Goal: Information Seeking & Learning: Learn about a topic

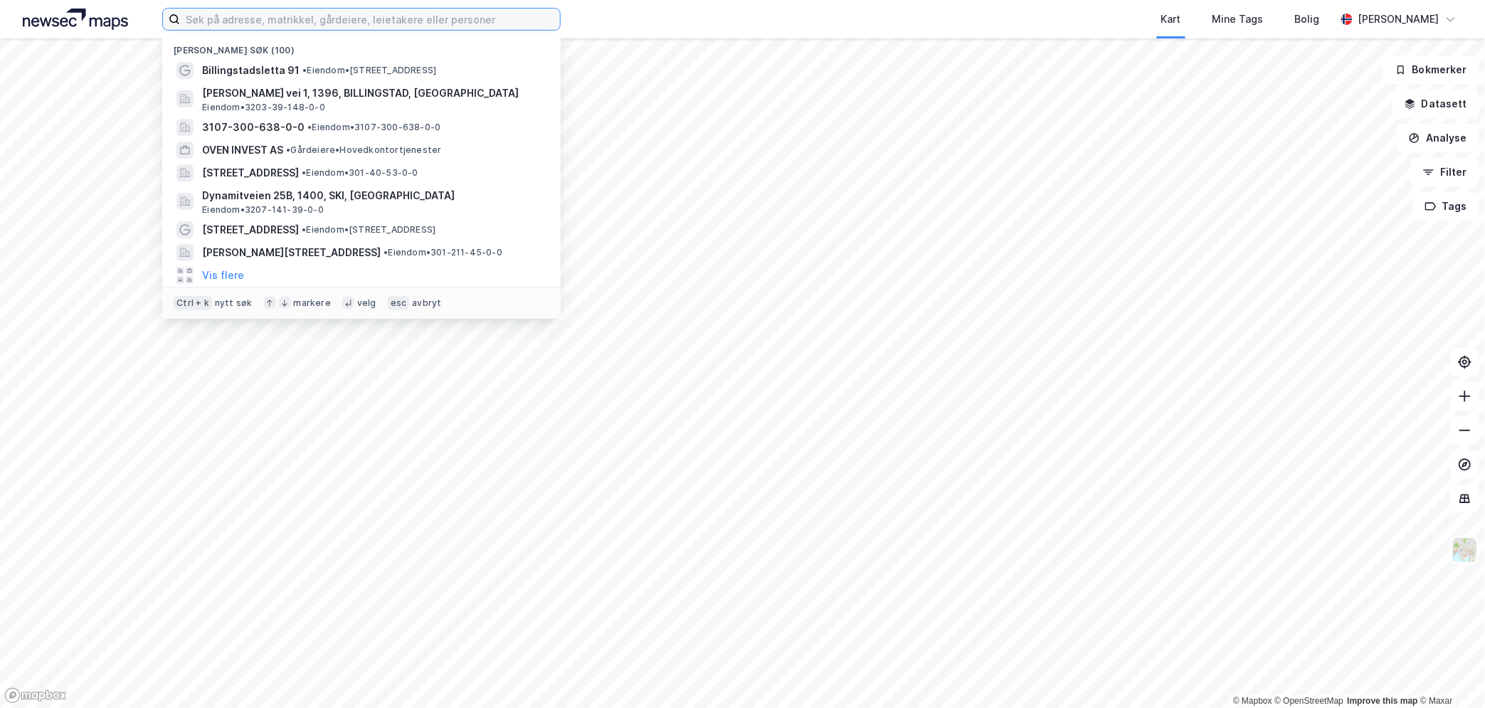
paste input "[PERSON_NAME] AS"
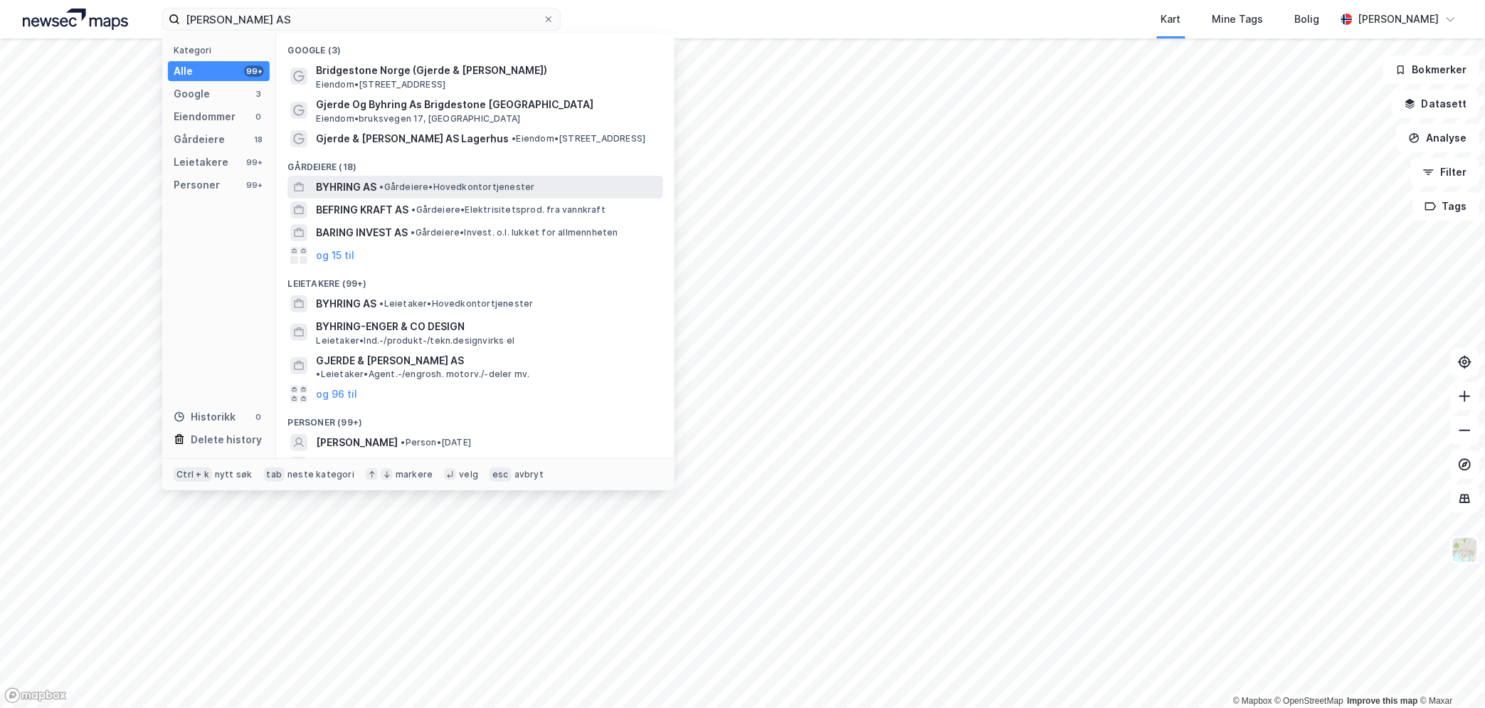
click at [357, 187] on span "BYHRING AS" at bounding box center [346, 187] width 60 height 17
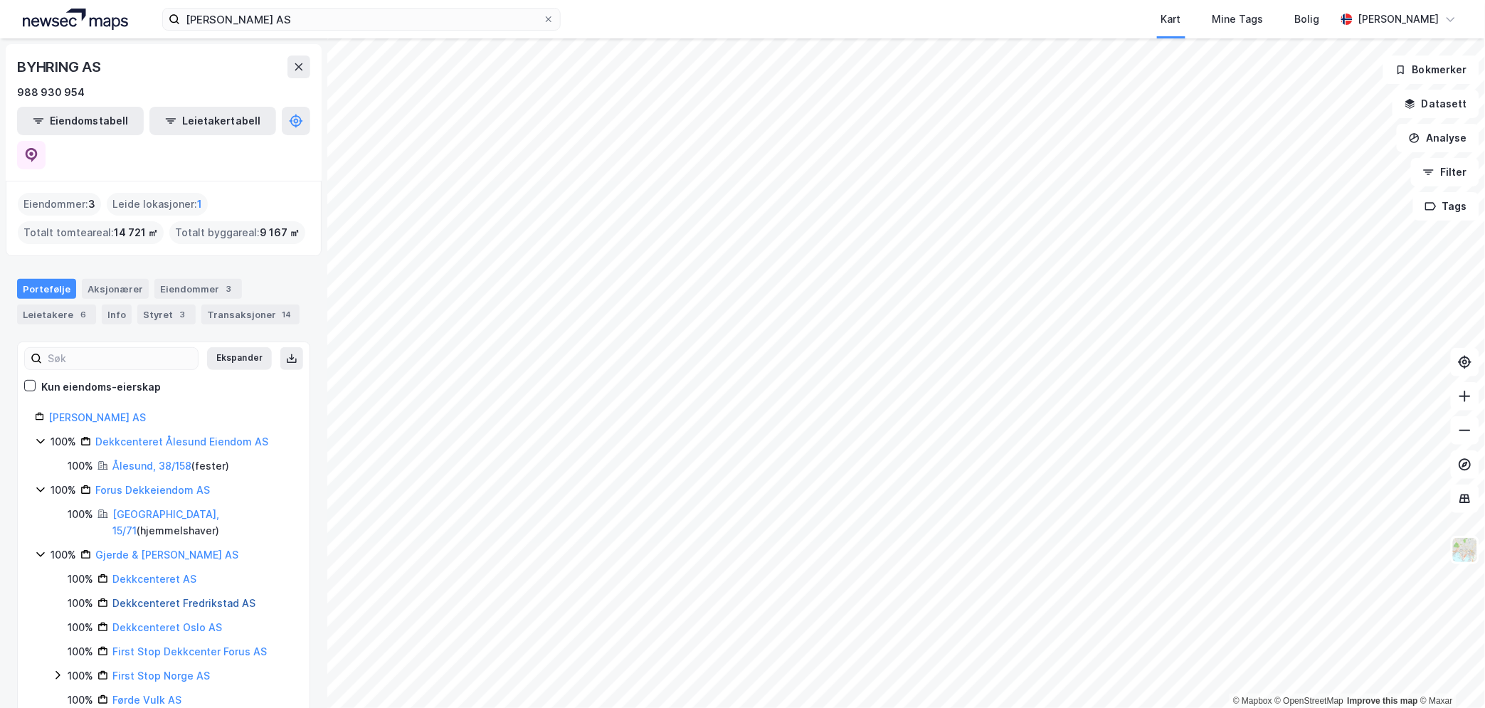
click at [213, 597] on link "Dekkcenteret Fredrikstad AS" at bounding box center [183, 603] width 143 height 12
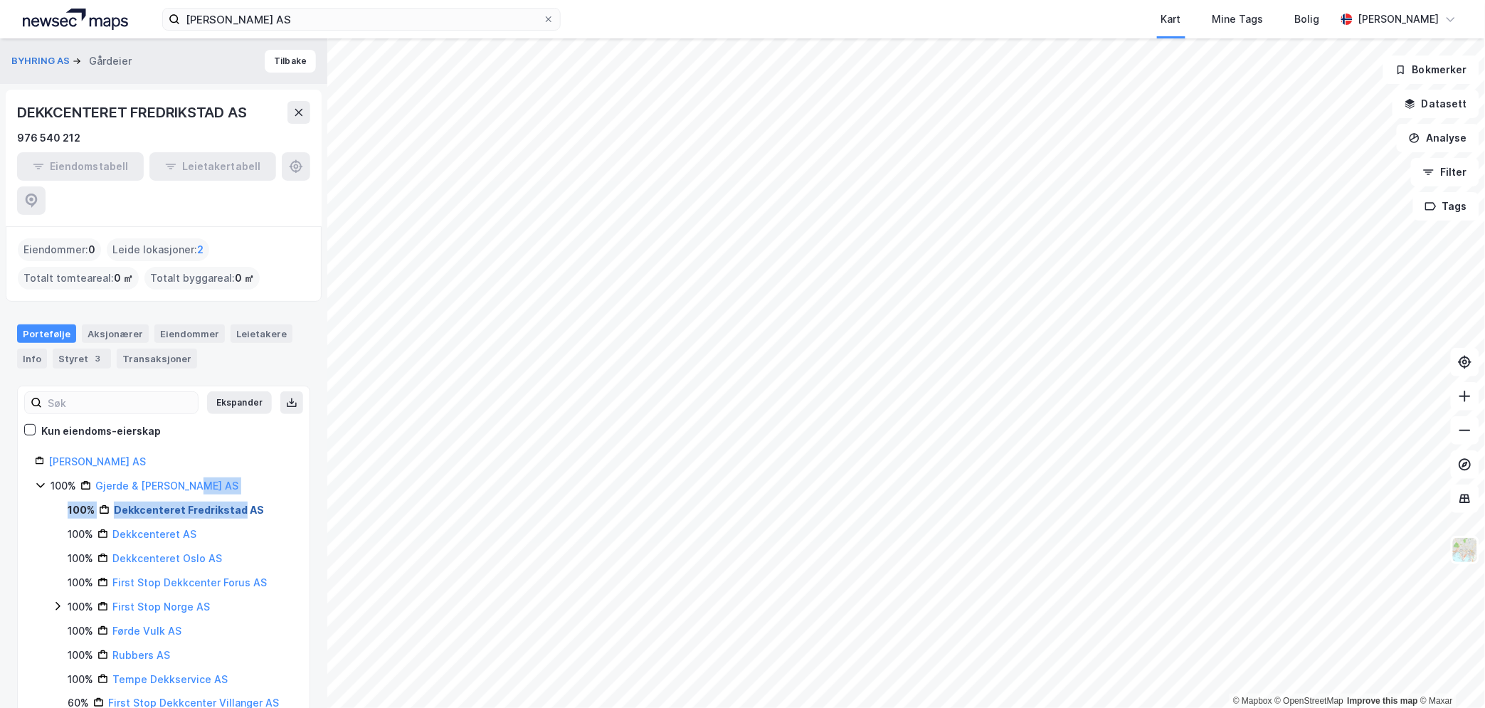
drag, startPoint x: 271, startPoint y: 461, endPoint x: 241, endPoint y: 479, distance: 35.4
click at [241, 479] on div "100% Gjerde & Byhring AS 100% Dekkcenteret Fredrikstad AS 100% Dekkcenteret AS …" at bounding box center [164, 594] width 258 height 234
click at [157, 480] on link "Gjerde & [PERSON_NAME] AS" at bounding box center [166, 486] width 143 height 12
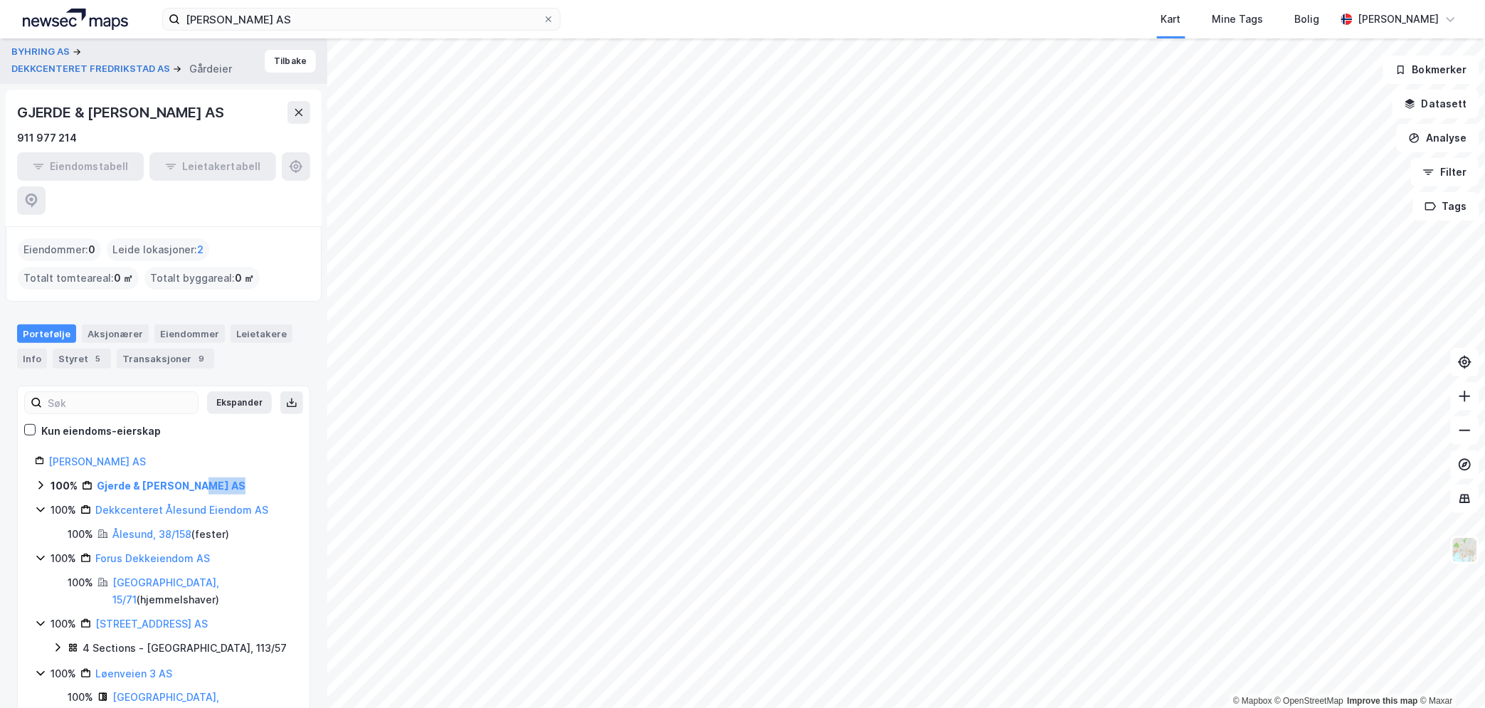
scroll to position [6, 0]
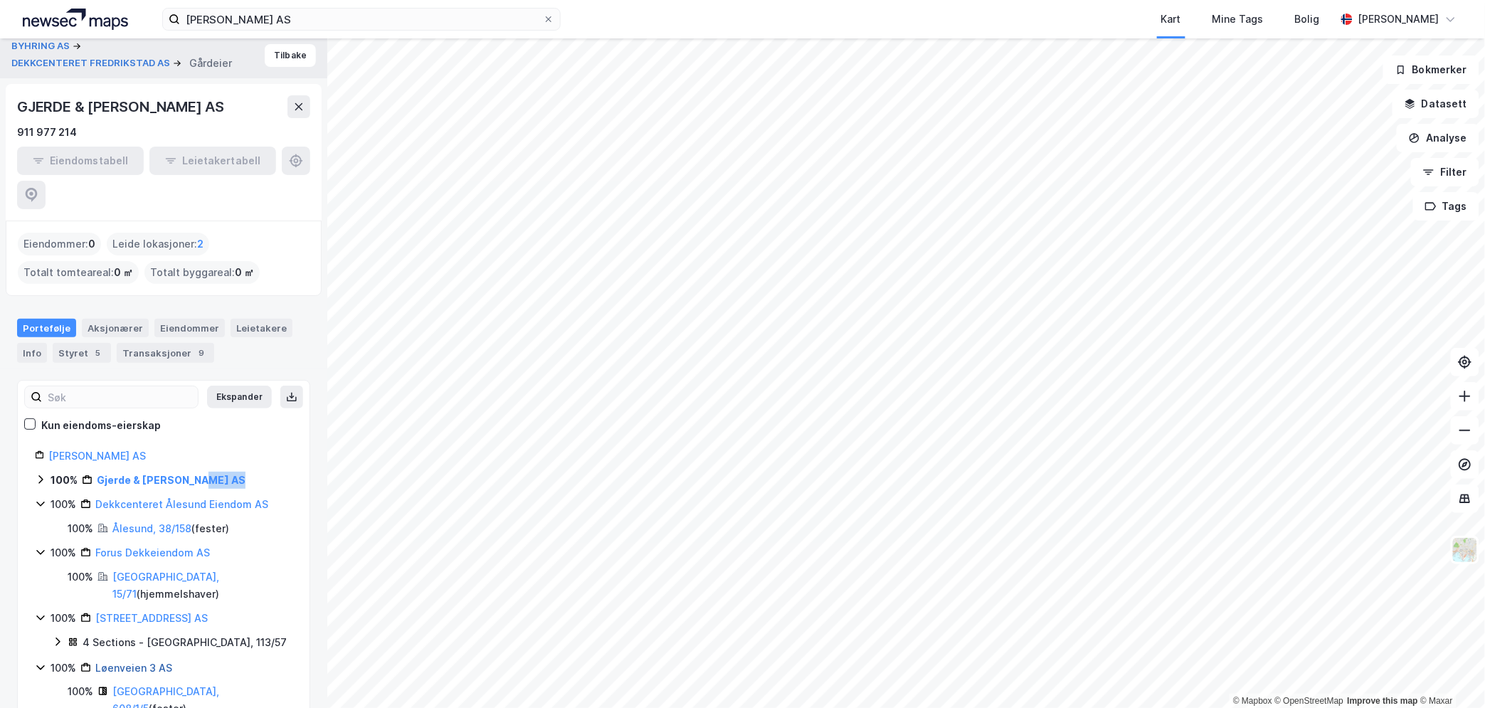
click at [140, 662] on link "Løenveien 3 AS" at bounding box center [133, 668] width 77 height 12
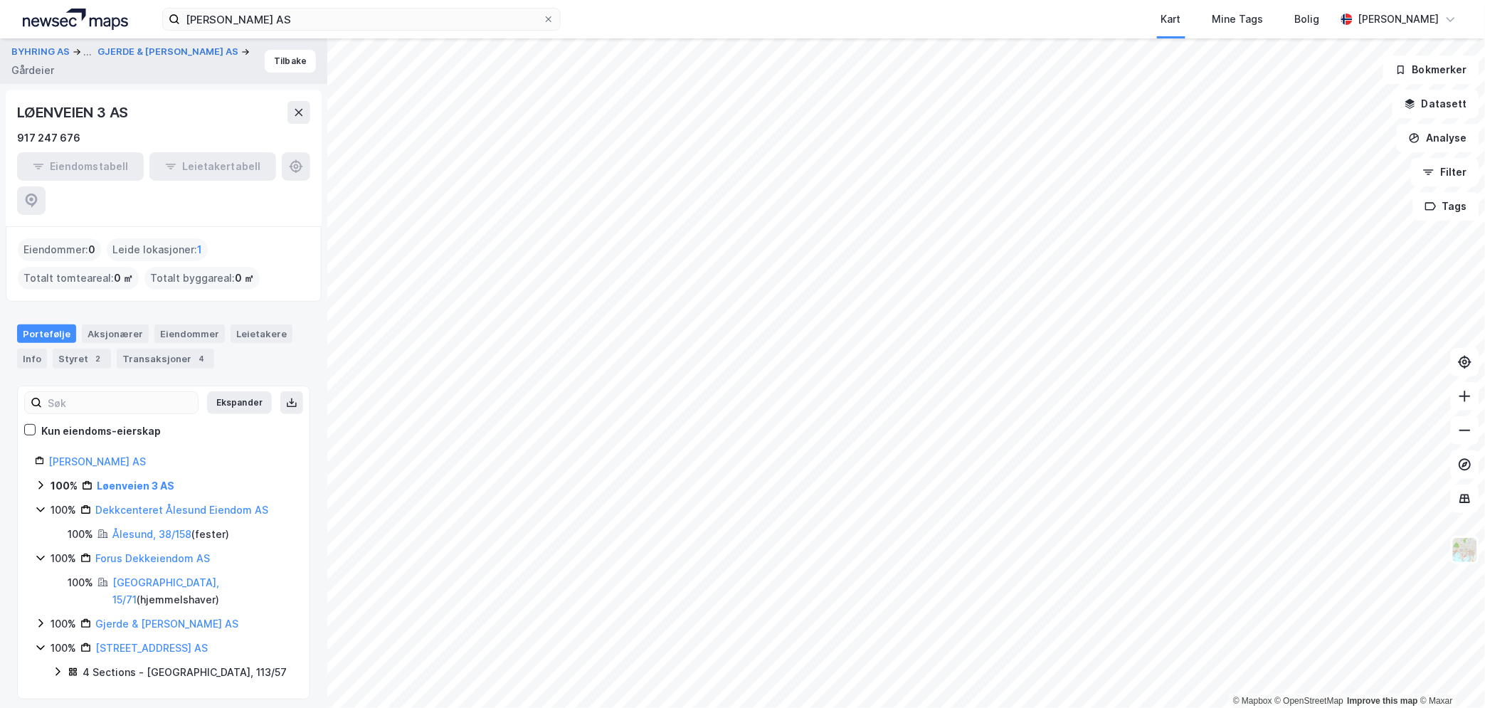
click at [125, 109] on div "LØENVEIEN 3 AS" at bounding box center [74, 112] width 114 height 23
copy div "LØENVEIEN 3 AS"
click at [44, 480] on icon at bounding box center [40, 485] width 11 height 11
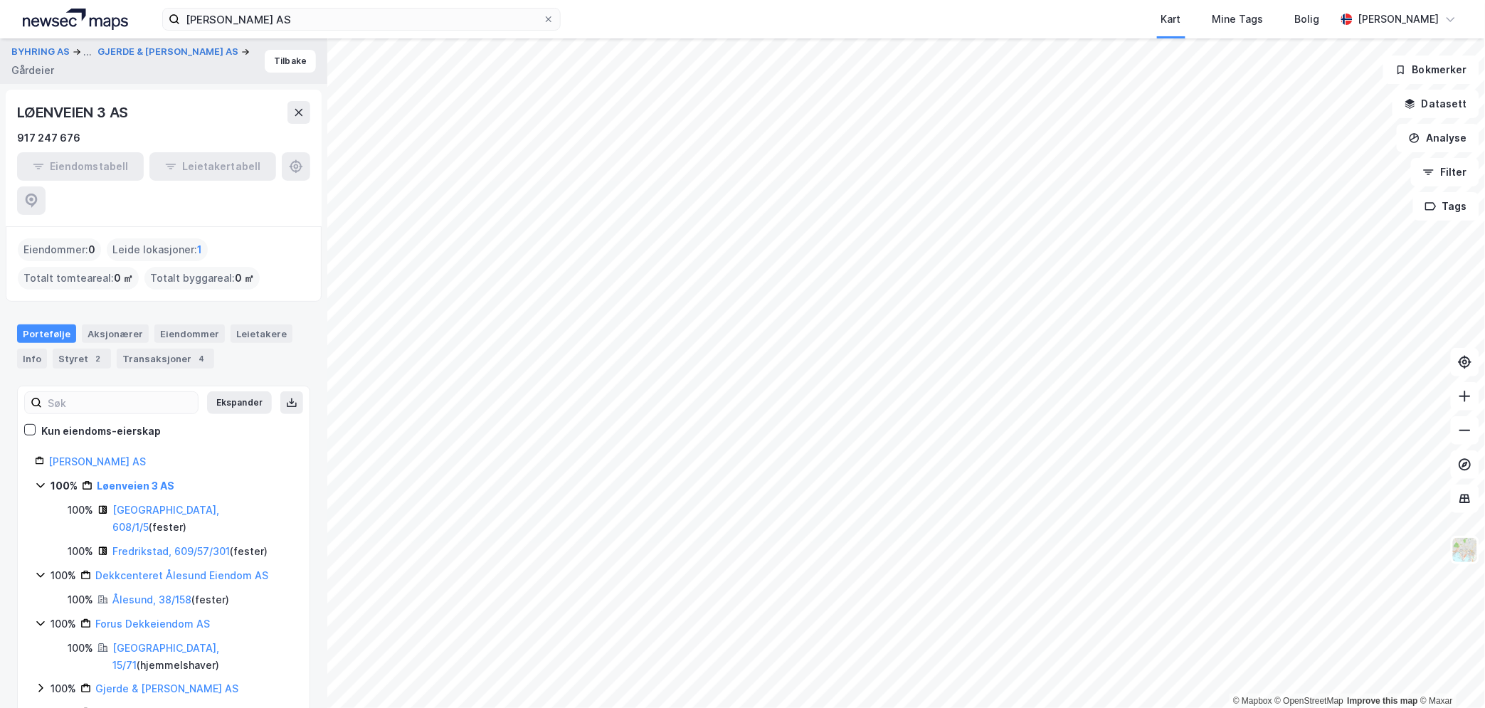
scroll to position [6, 0]
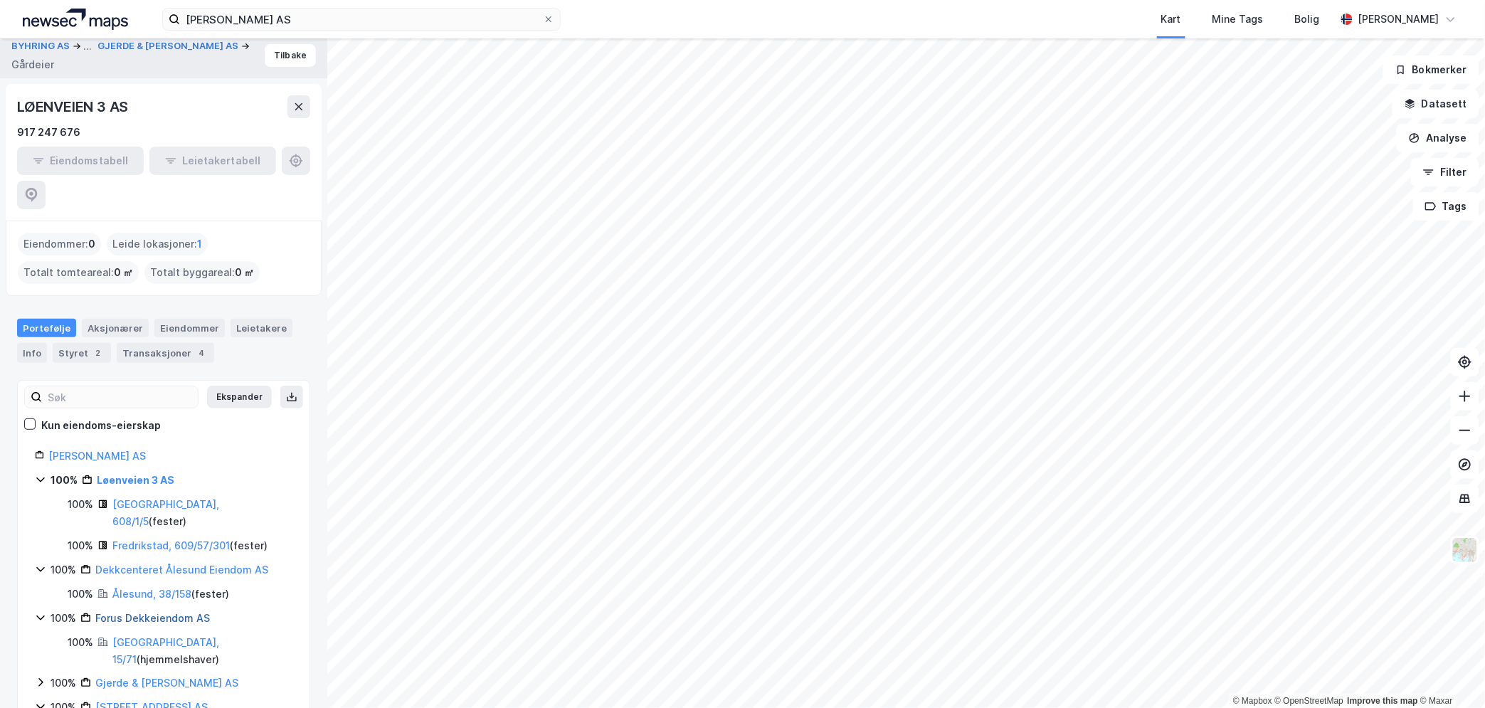
click at [150, 612] on link "Forus Dekkeiendom AS" at bounding box center [152, 618] width 115 height 12
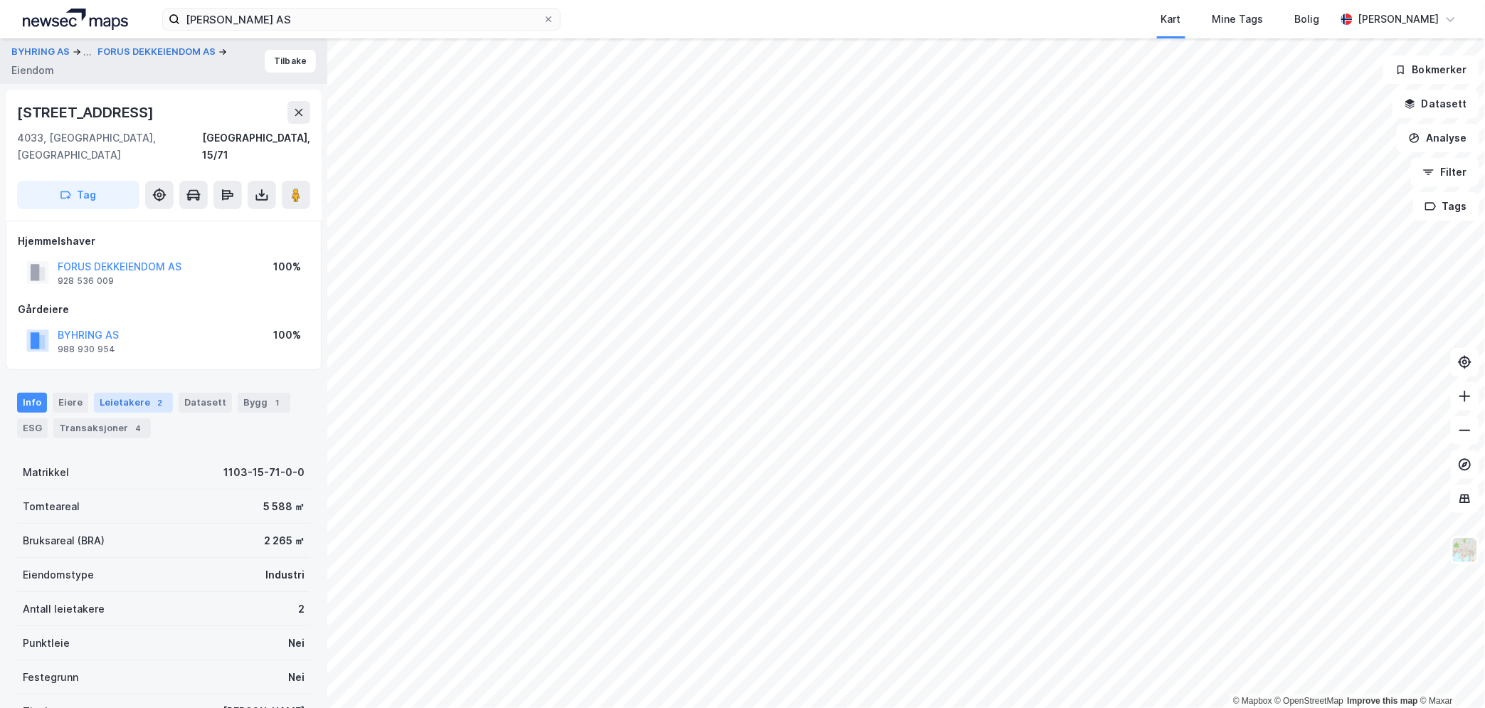
click at [114, 393] on div "Leietakere 2" at bounding box center [133, 403] width 79 height 20
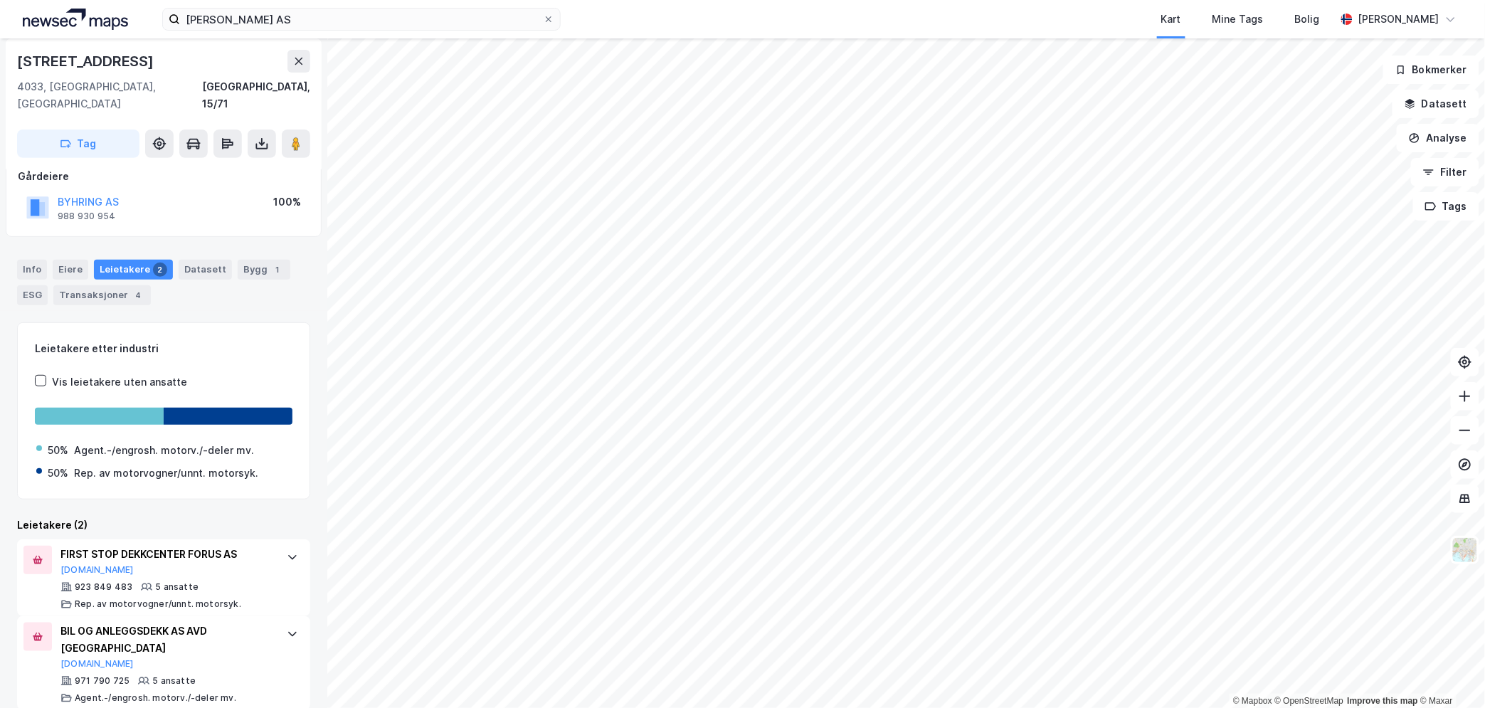
scroll to position [135, 0]
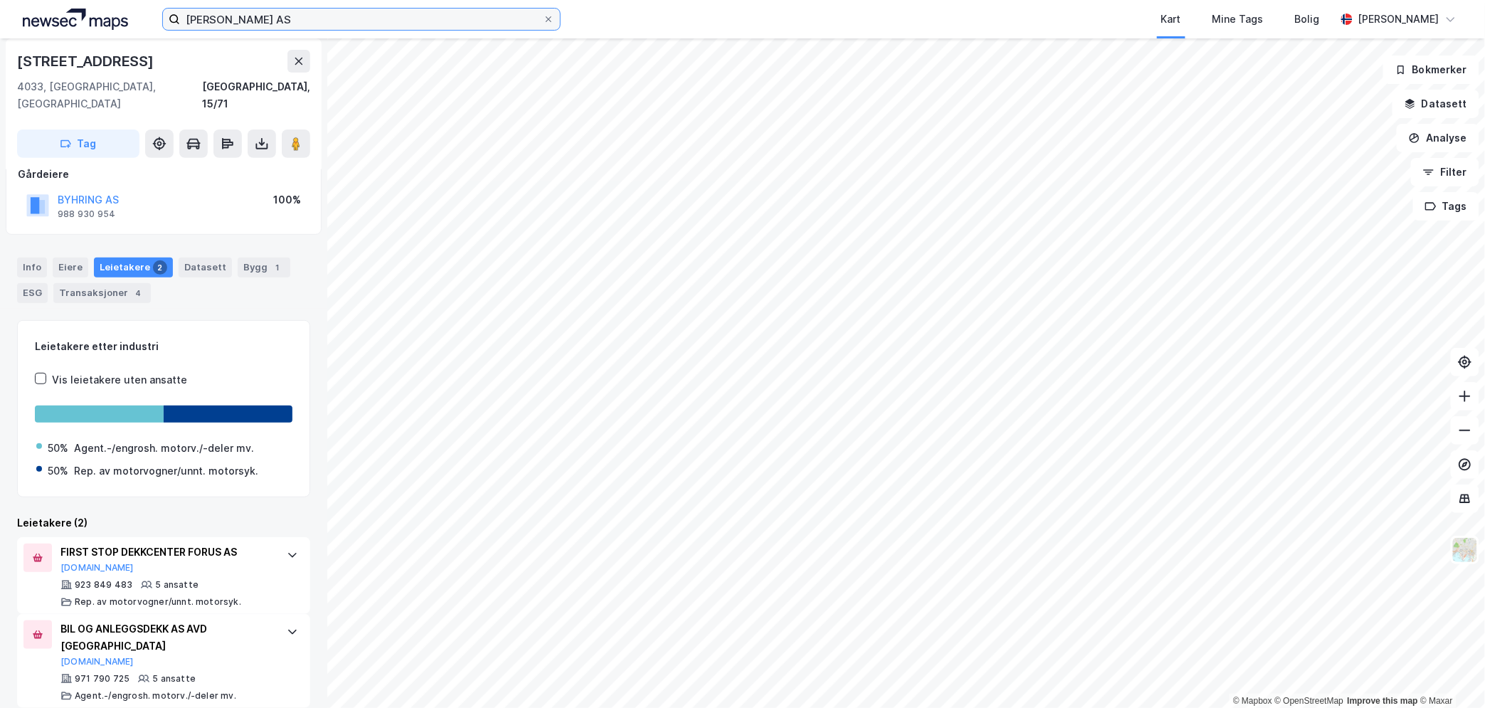
click at [214, 21] on input "[PERSON_NAME] AS" at bounding box center [361, 19] width 363 height 21
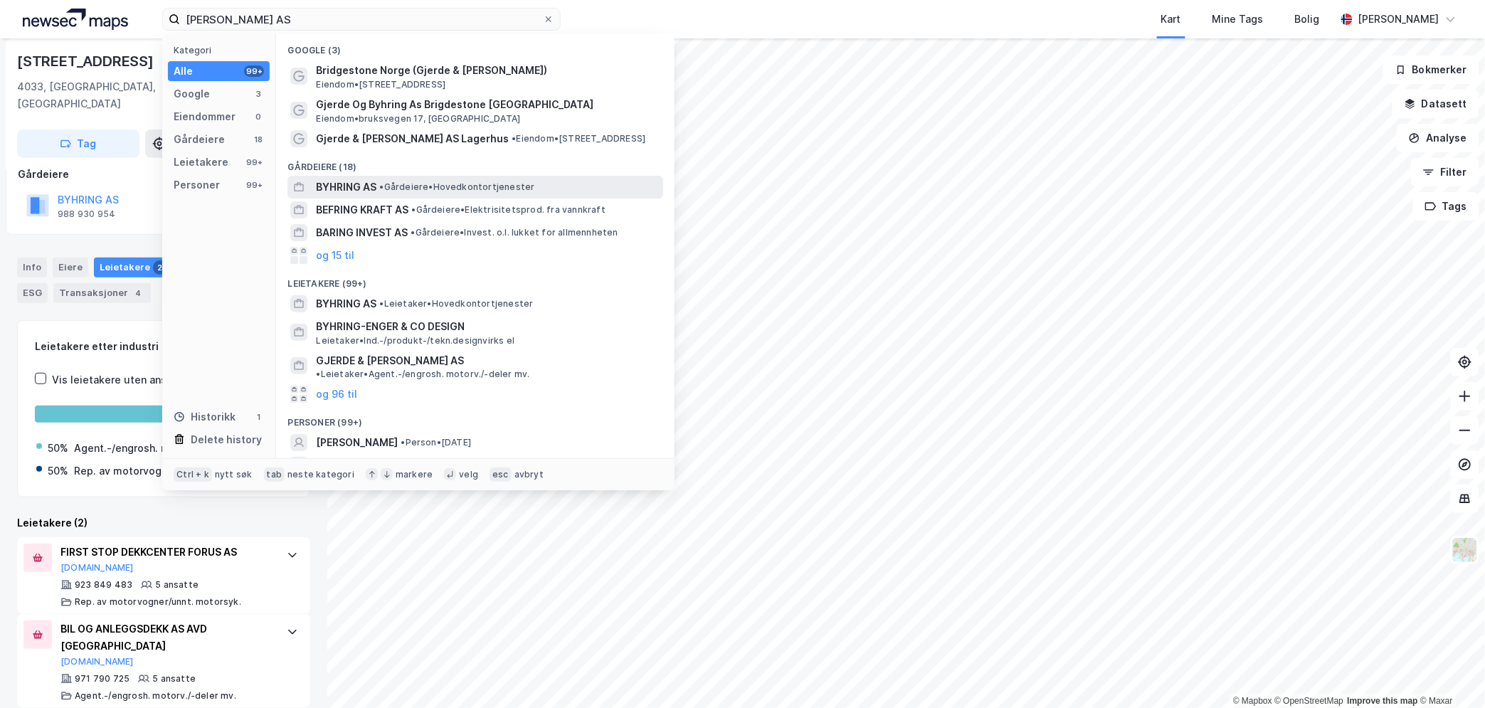
click at [324, 182] on span "BYHRING AS" at bounding box center [346, 187] width 60 height 17
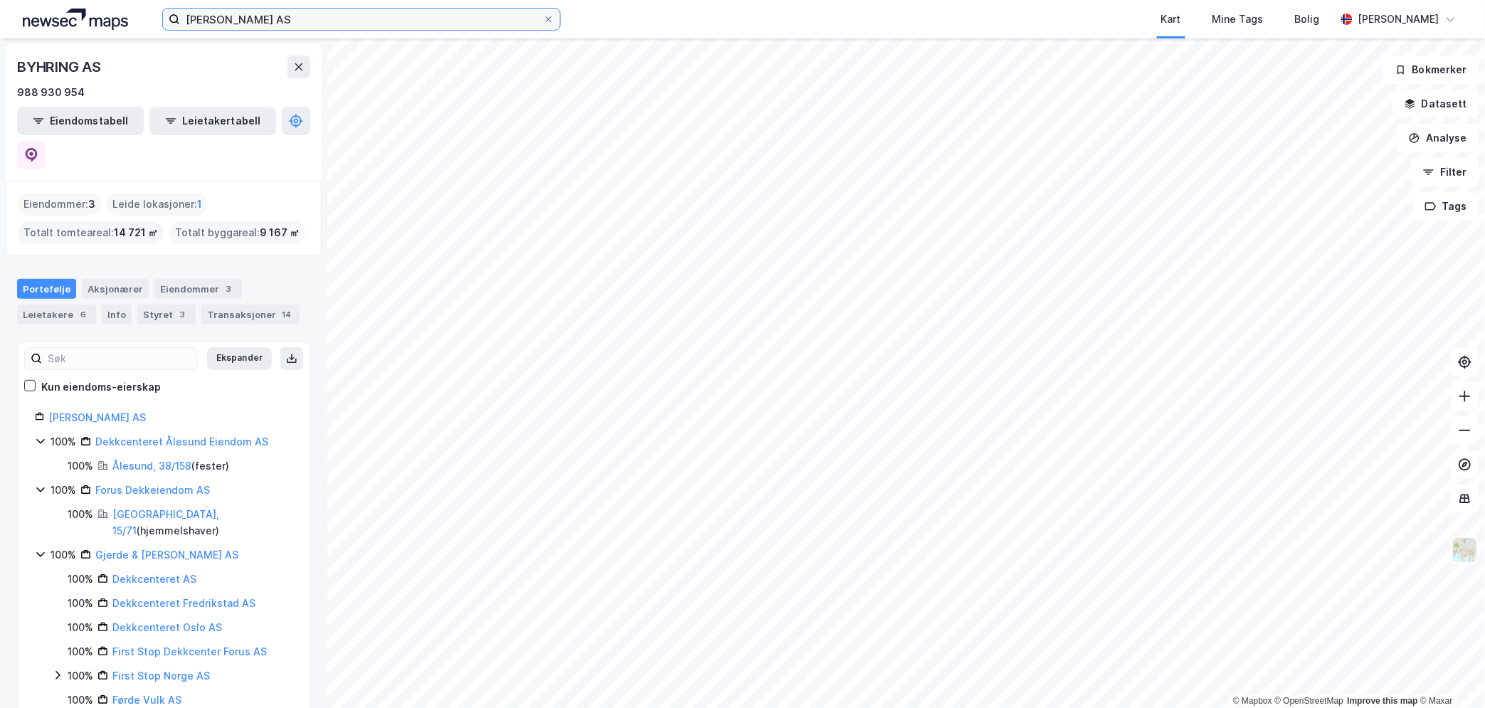
click at [270, 16] on input "[PERSON_NAME] AS" at bounding box center [361, 19] width 363 height 21
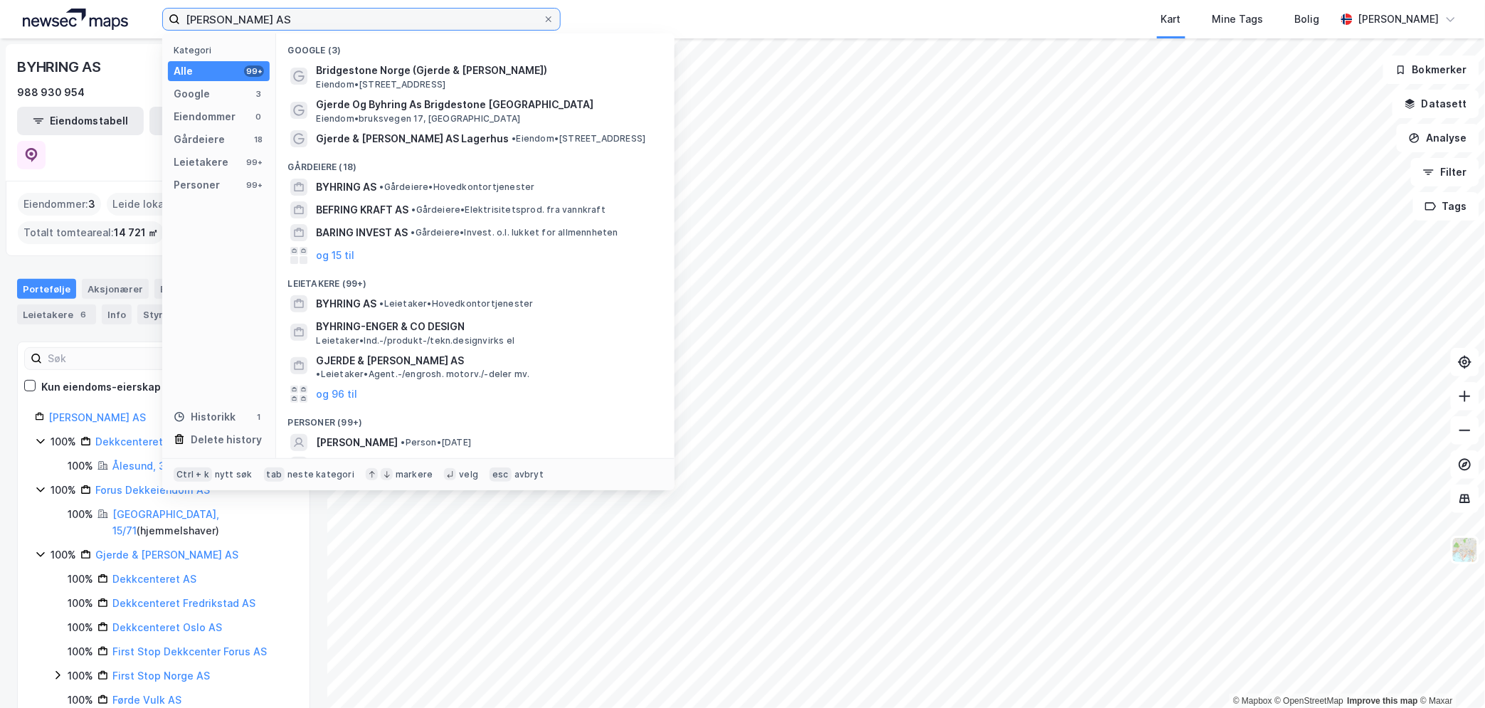
click at [270, 16] on input "[PERSON_NAME] AS" at bounding box center [361, 19] width 363 height 21
paste input "[GEOGRAPHIC_DATA]"
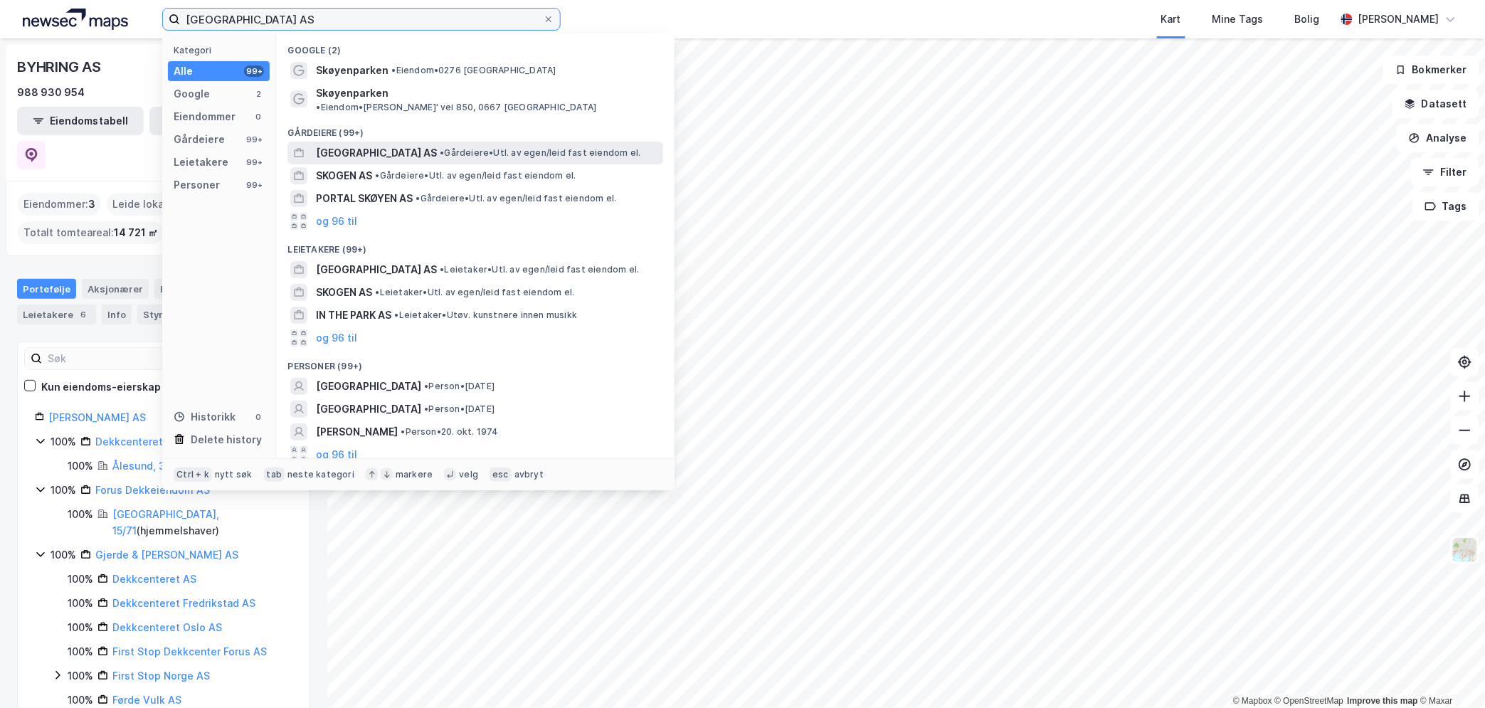
type input "[GEOGRAPHIC_DATA] AS"
click at [363, 149] on span "[GEOGRAPHIC_DATA] AS" at bounding box center [376, 152] width 121 height 17
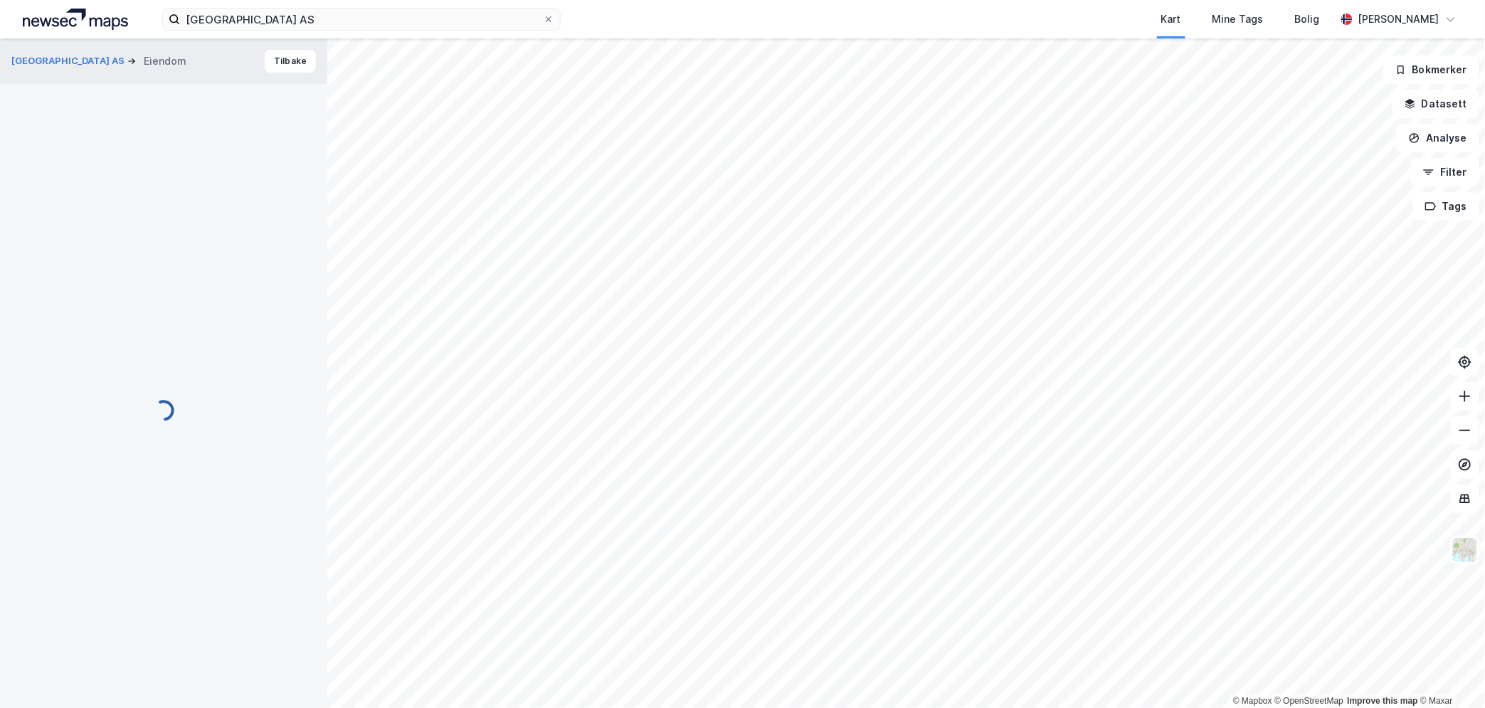
scroll to position [73, 0]
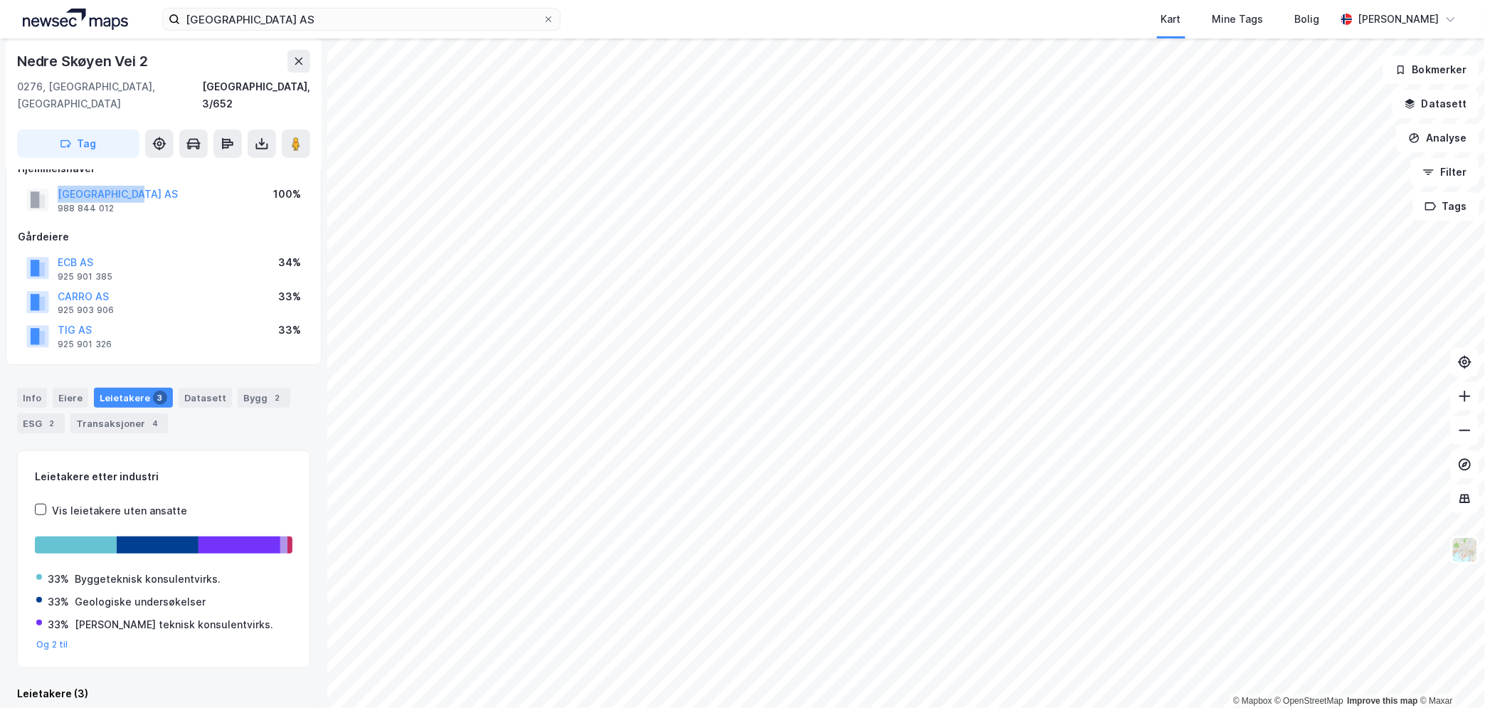
drag, startPoint x: 93, startPoint y: 176, endPoint x: 53, endPoint y: 179, distance: 39.3
click at [53, 183] on div "[GEOGRAPHIC_DATA] AS 988 844 012 100%" at bounding box center [164, 200] width 292 height 34
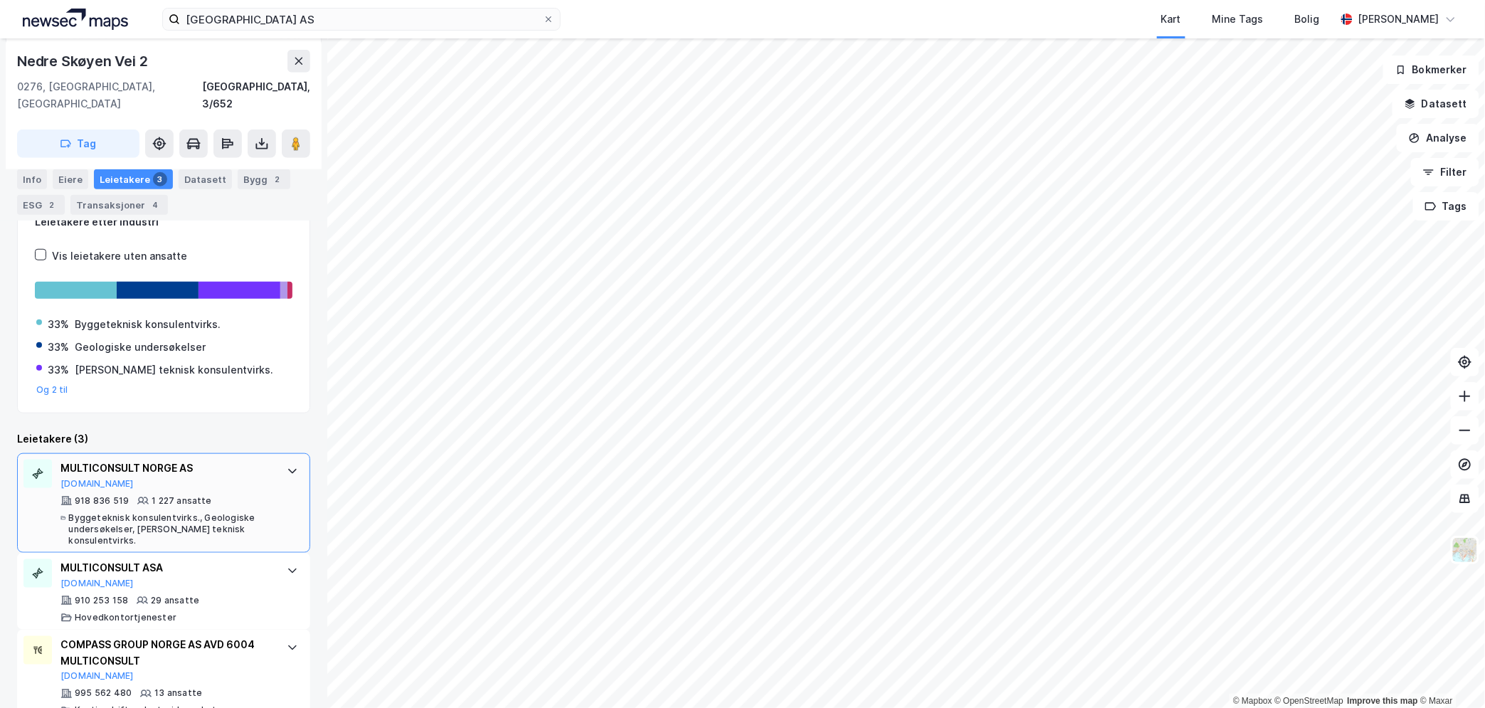
scroll to position [331, 0]
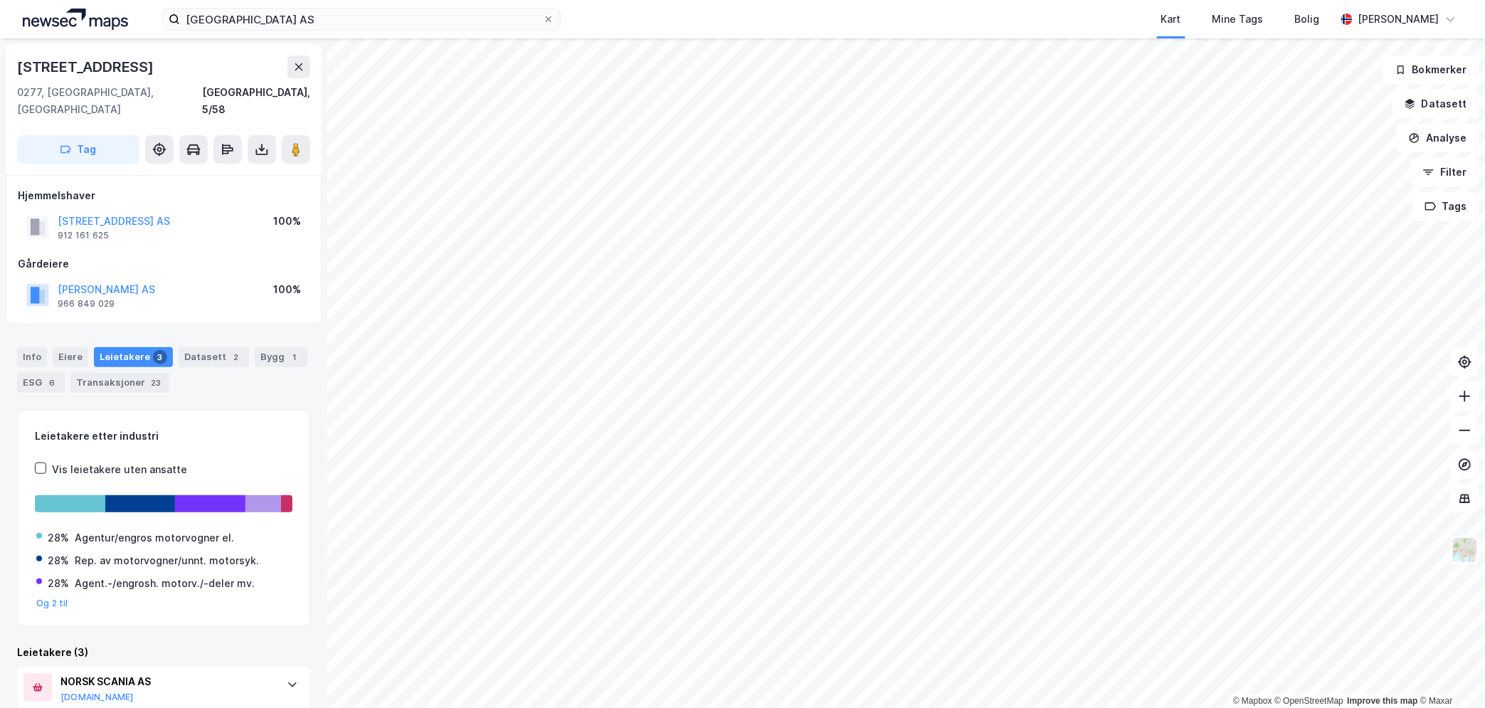
scroll to position [55, 0]
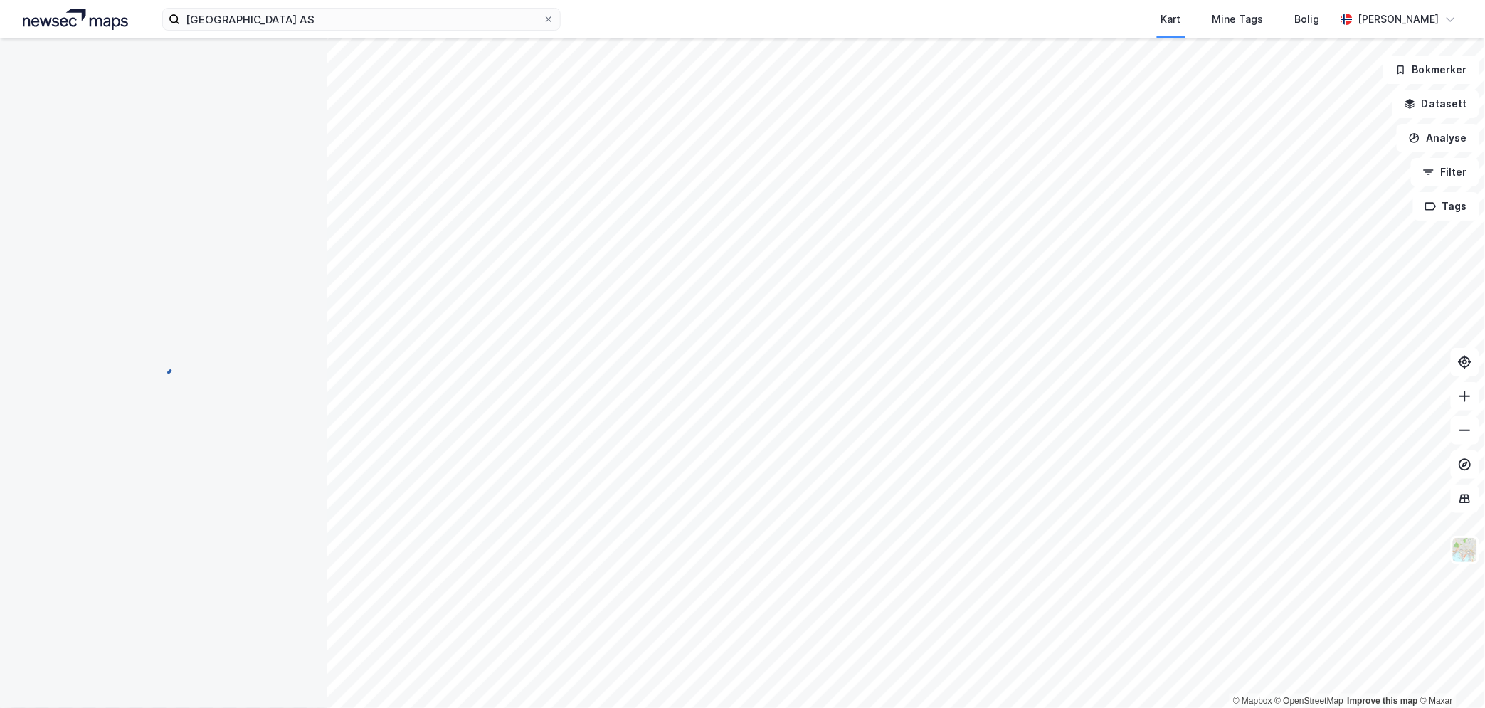
scroll to position [10, 0]
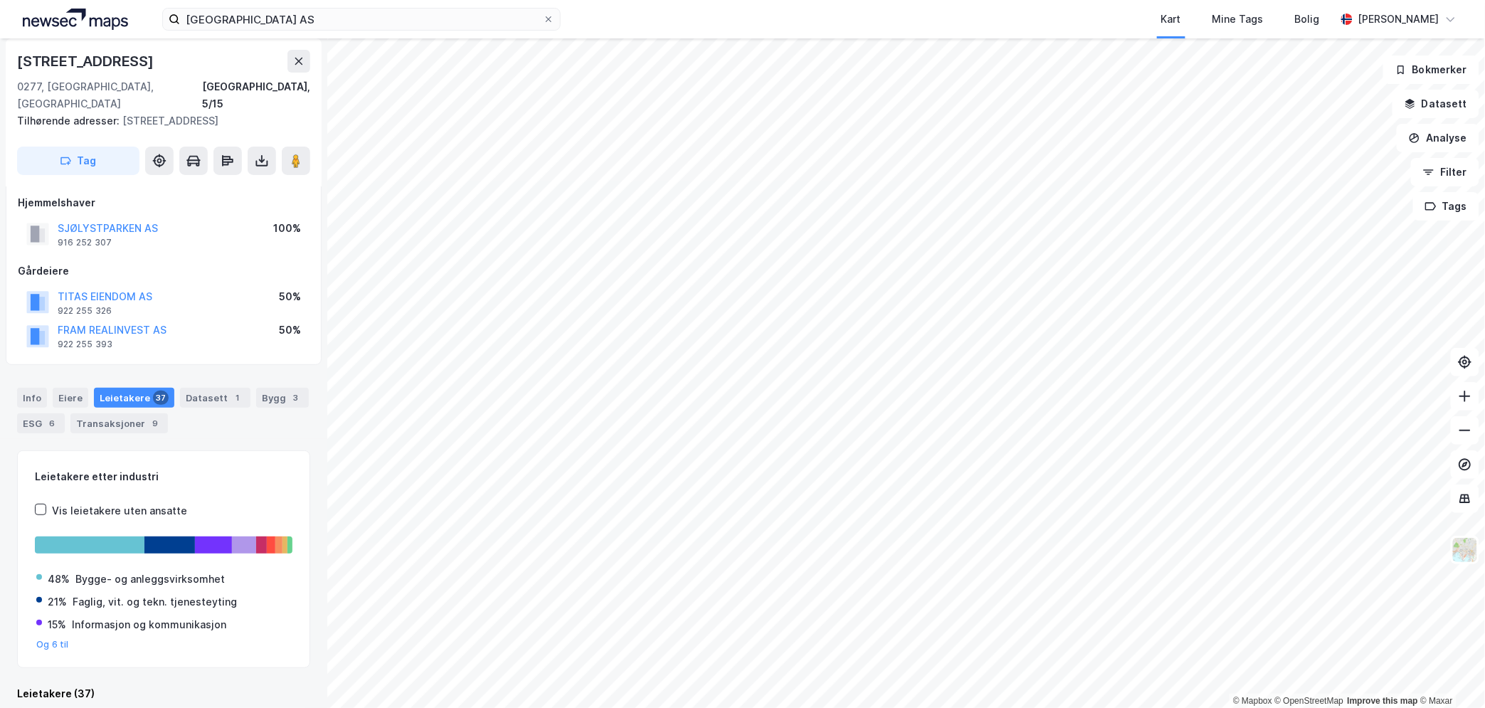
scroll to position [10, 0]
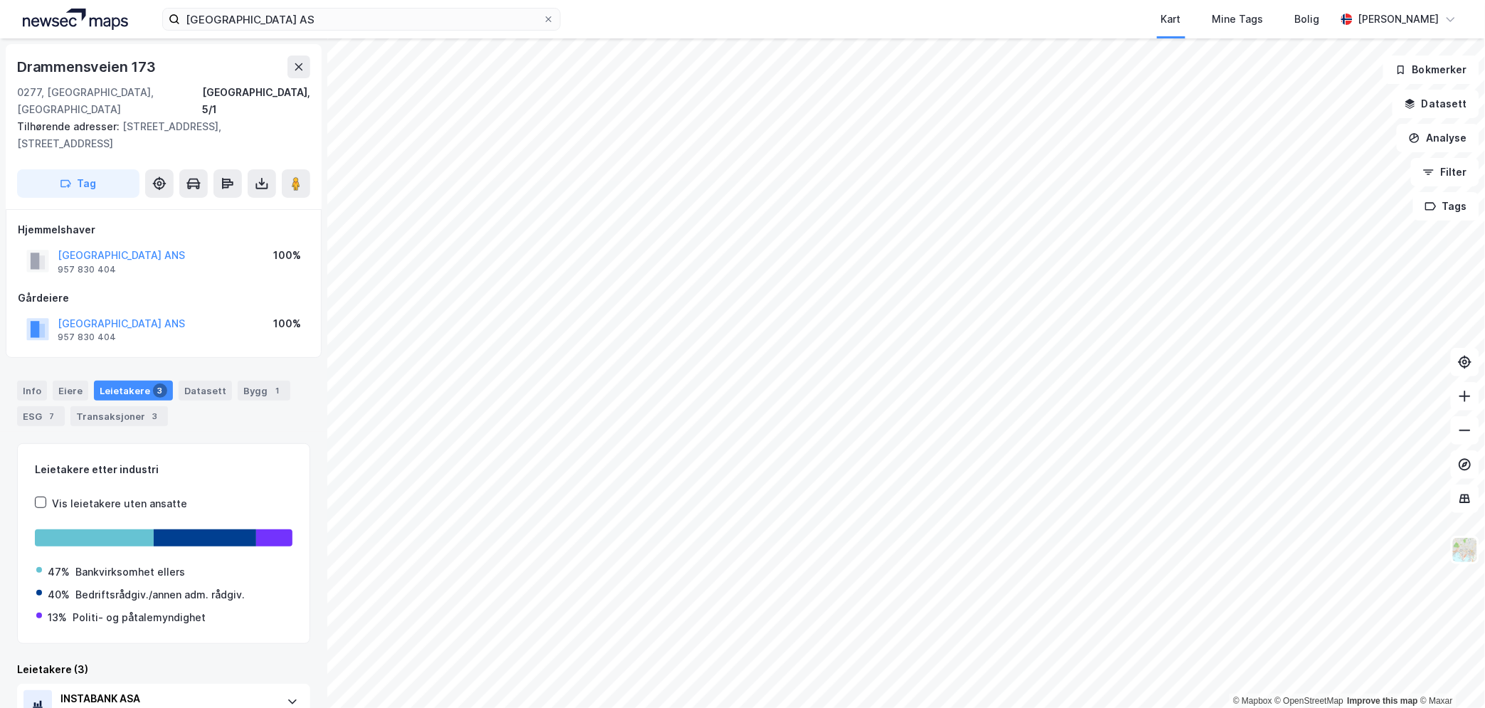
drag, startPoint x: 174, startPoint y: 313, endPoint x: 46, endPoint y: 312, distance: 127.4
click at [46, 312] on div "[GEOGRAPHIC_DATA] ANS 957 830 404 100%" at bounding box center [164, 329] width 292 height 34
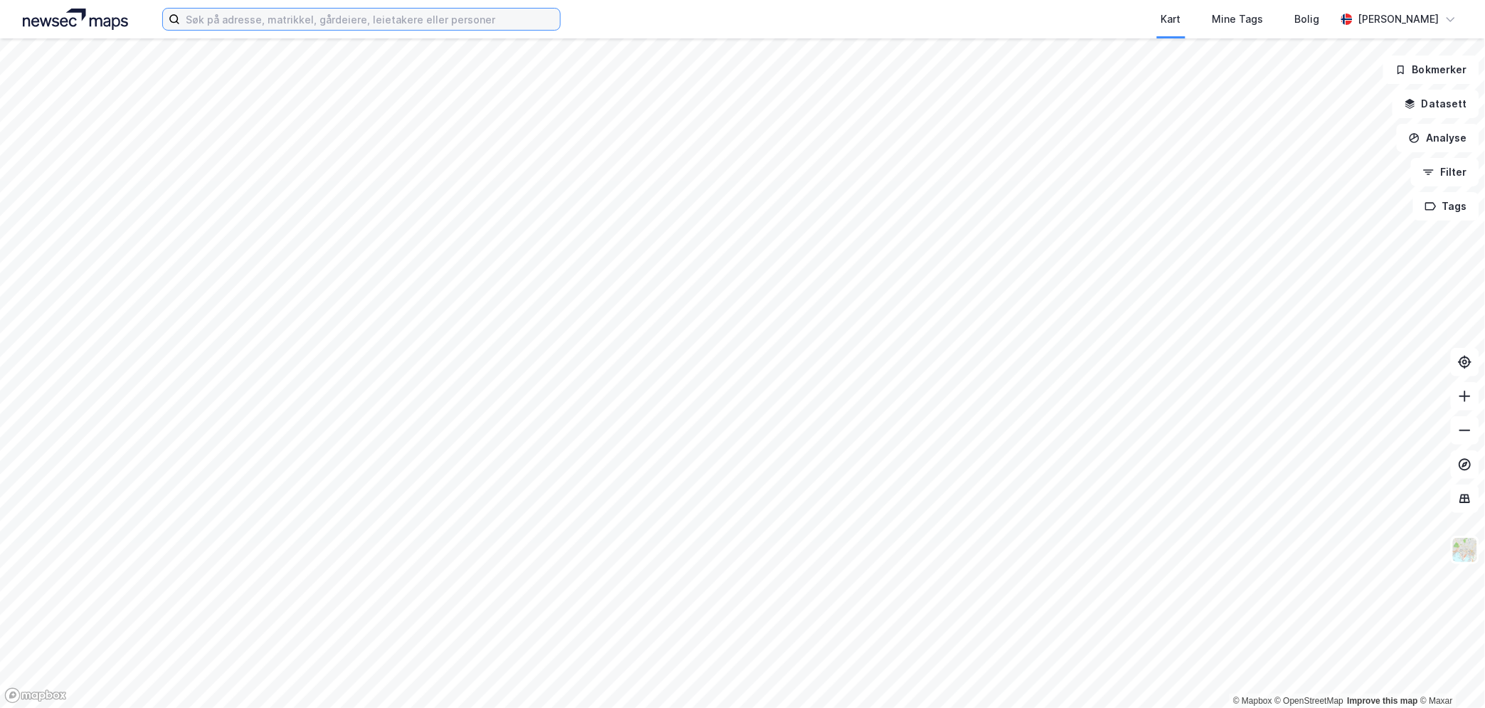
click at [460, 25] on input at bounding box center [370, 19] width 380 height 21
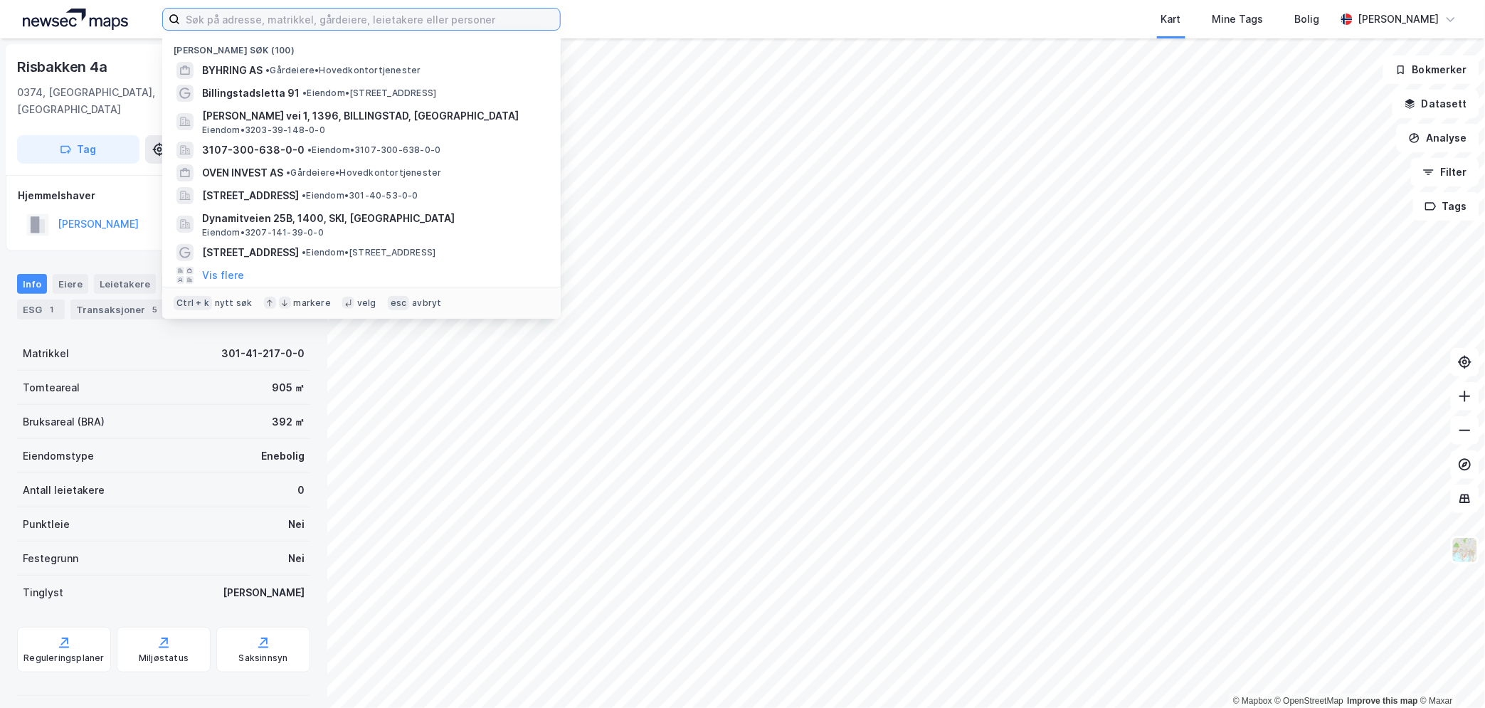
paste input "LØENVEIEN 3 AS"
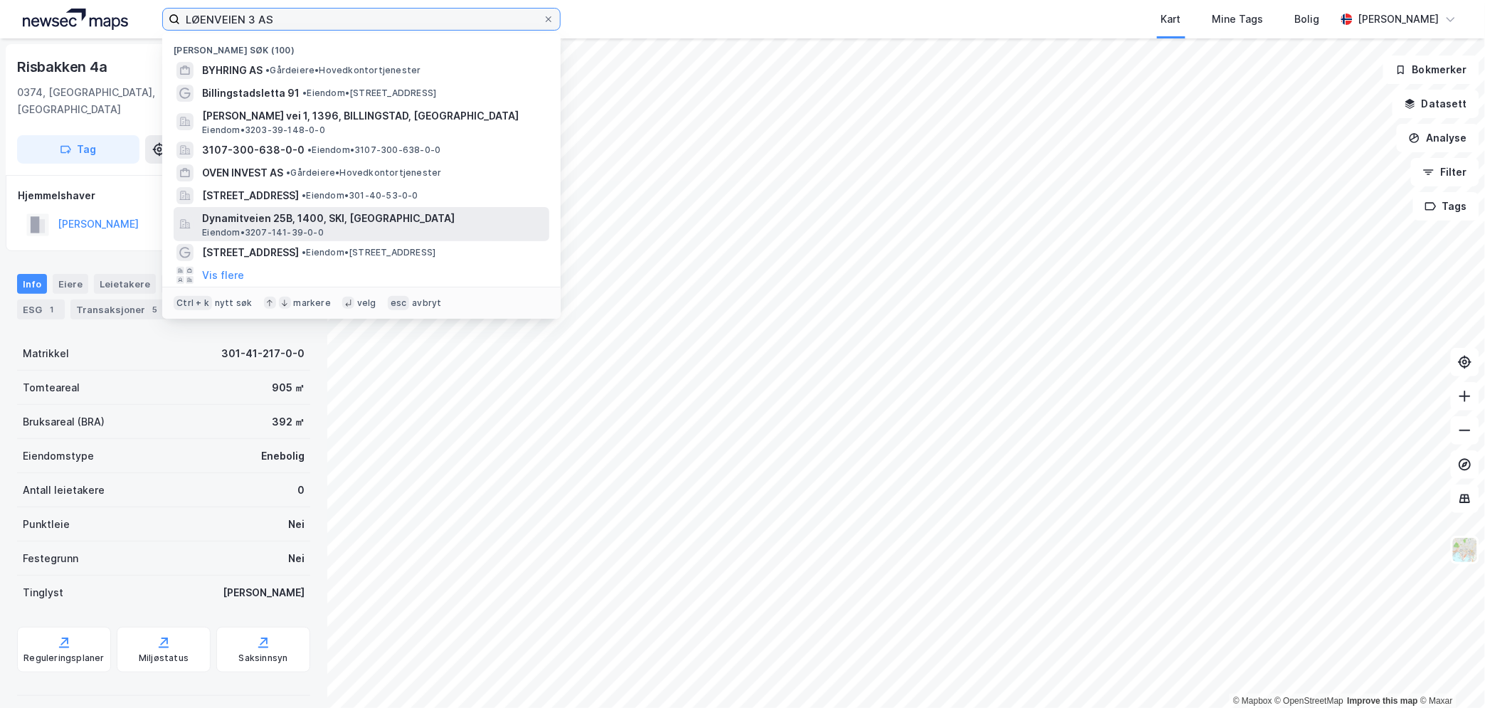
type input "LØENVEIEN 3 AS"
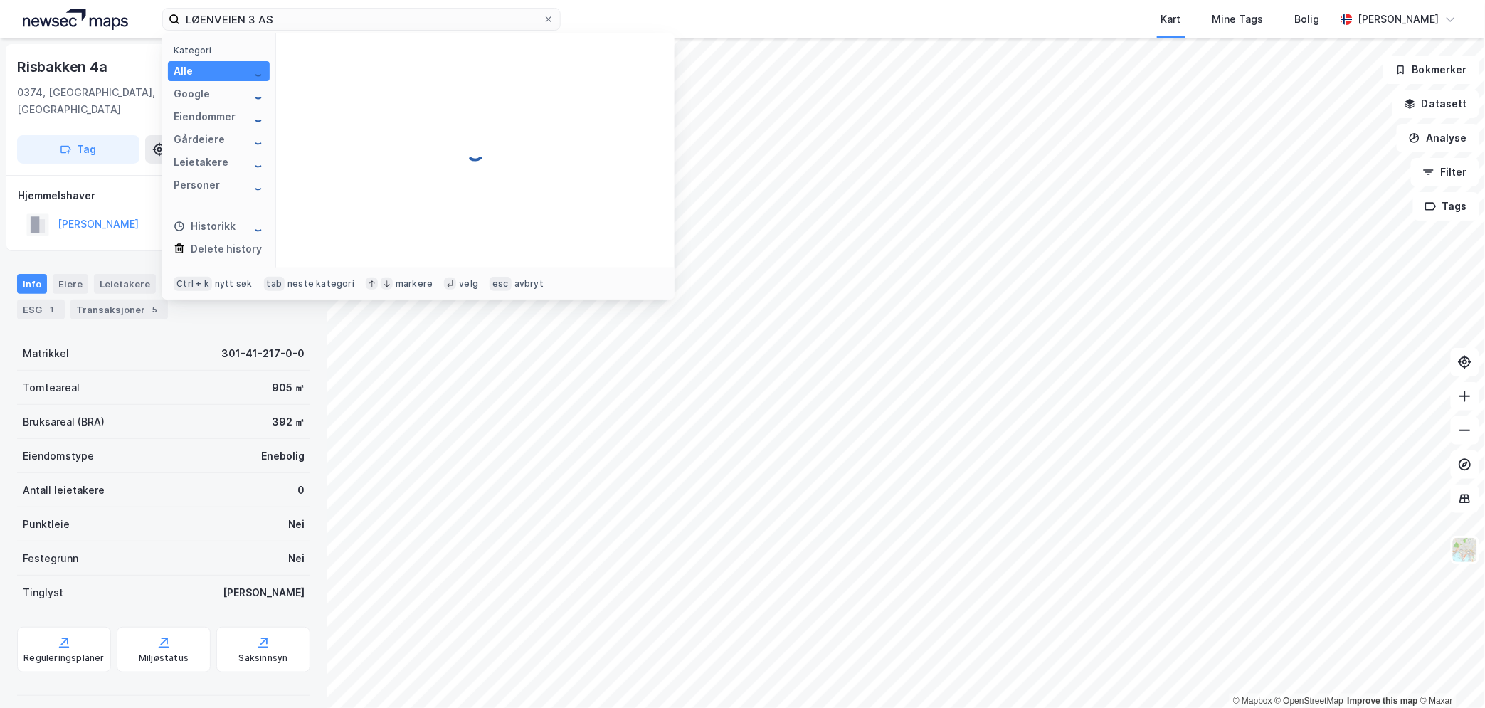
click at [528, 218] on div at bounding box center [475, 150] width 398 height 234
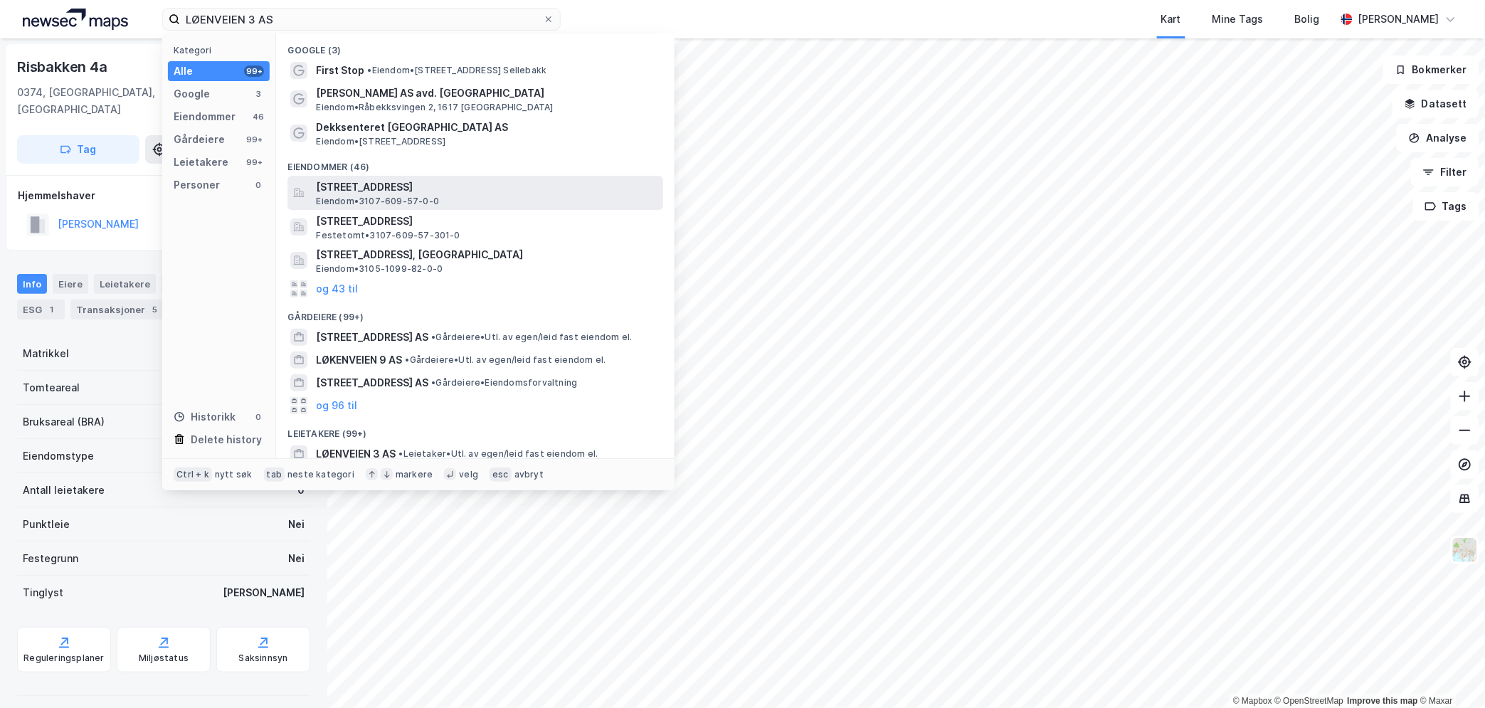
click at [465, 194] on span "Løenveien 3, 1653, SELLEBAKK, FREDRIKSTAD" at bounding box center [487, 187] width 342 height 17
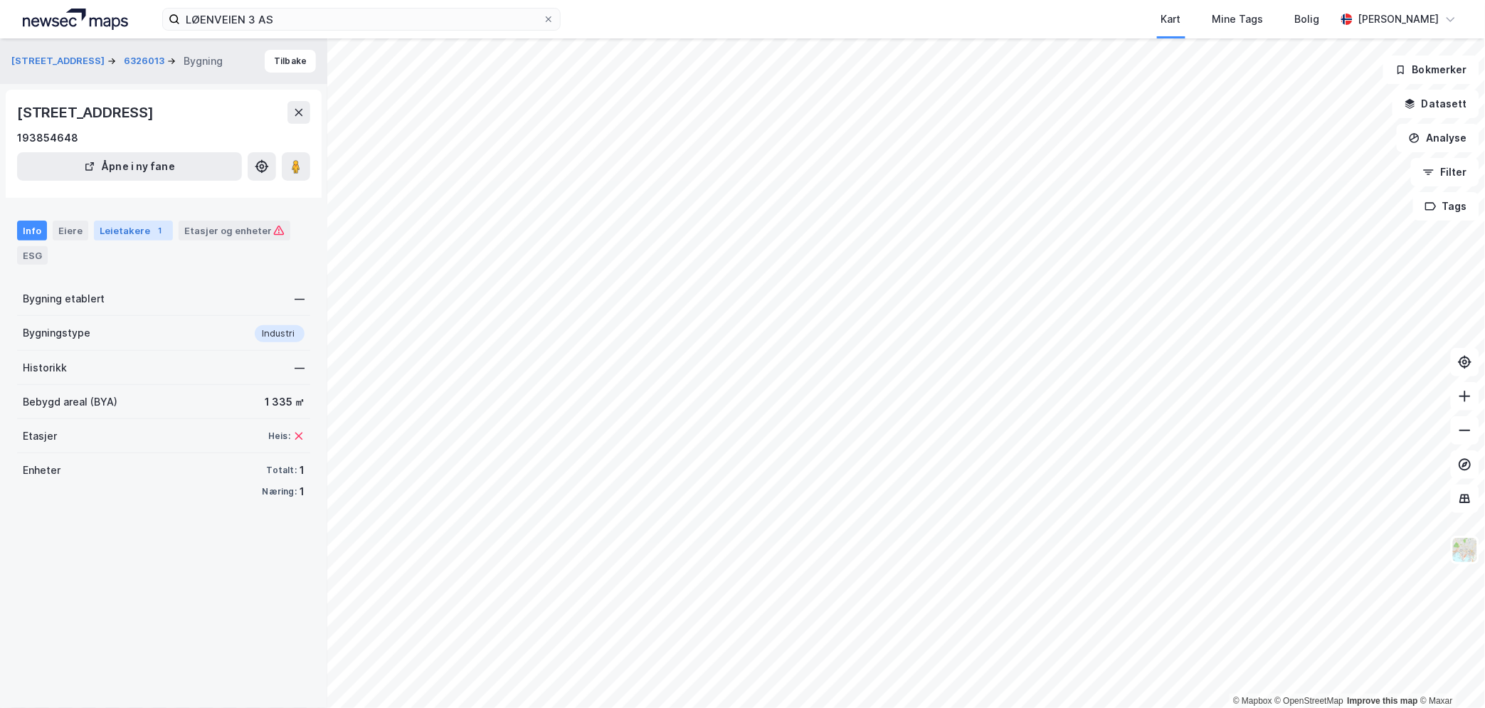
click at [124, 229] on div "Leietakere 1" at bounding box center [133, 231] width 79 height 20
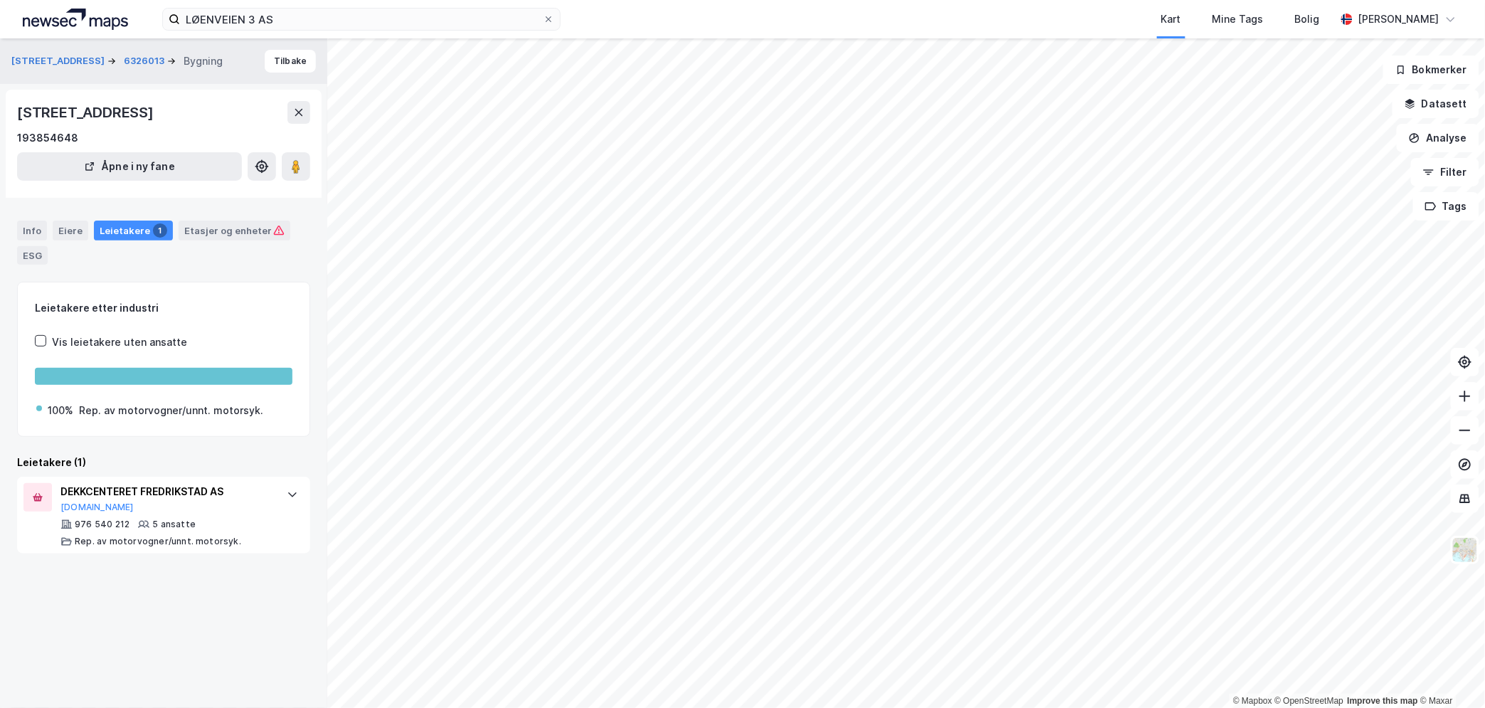
click at [830, 14] on div "LØENVEIEN 3 AS Kart Mine Tags Bolig Wilhelm Grøm © Mapbox © OpenStreetMap Impro…" at bounding box center [742, 354] width 1485 height 708
click at [197, 492] on div "DEKKCENTERET FREDRIKSTAD AS" at bounding box center [166, 491] width 212 height 17
click at [282, 68] on button "Tilbake" at bounding box center [290, 61] width 51 height 23
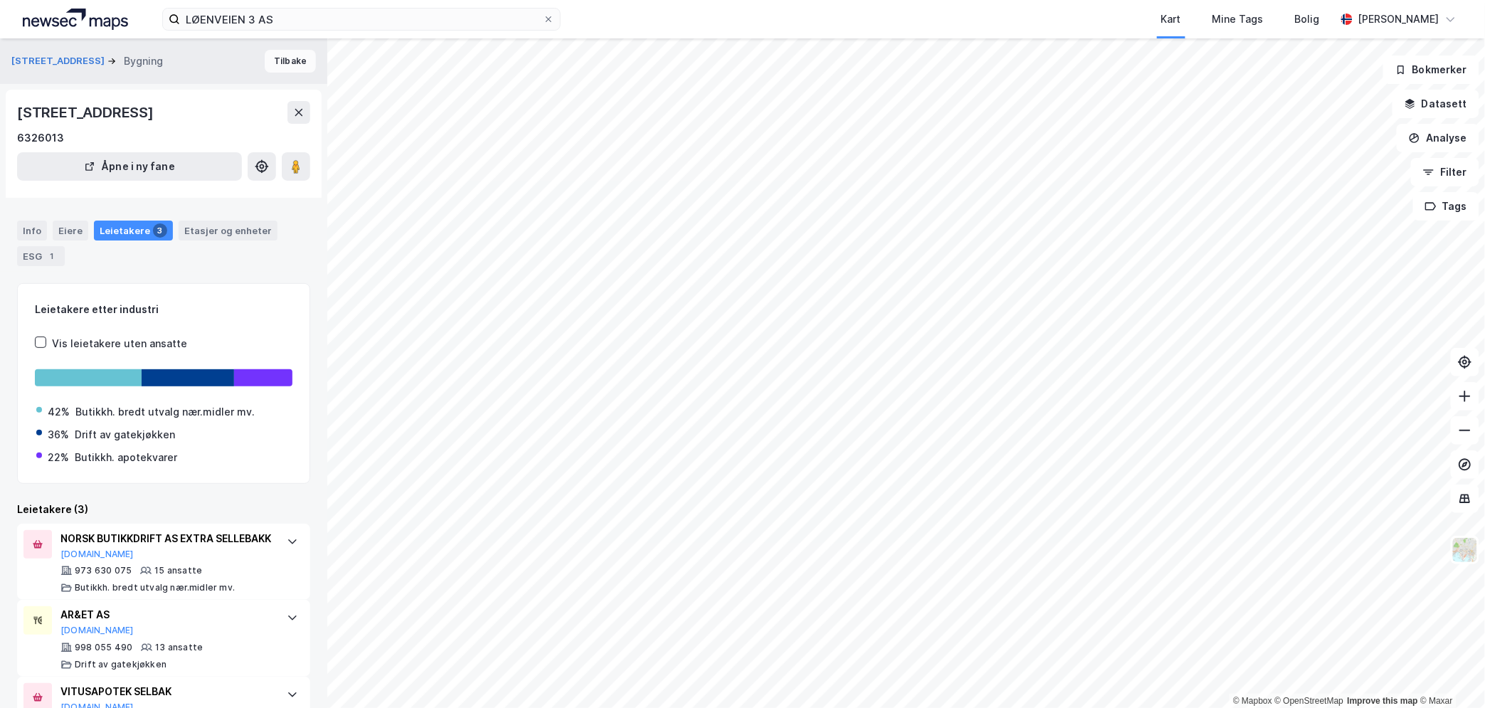
click at [275, 59] on button "Tilbake" at bounding box center [290, 61] width 51 height 23
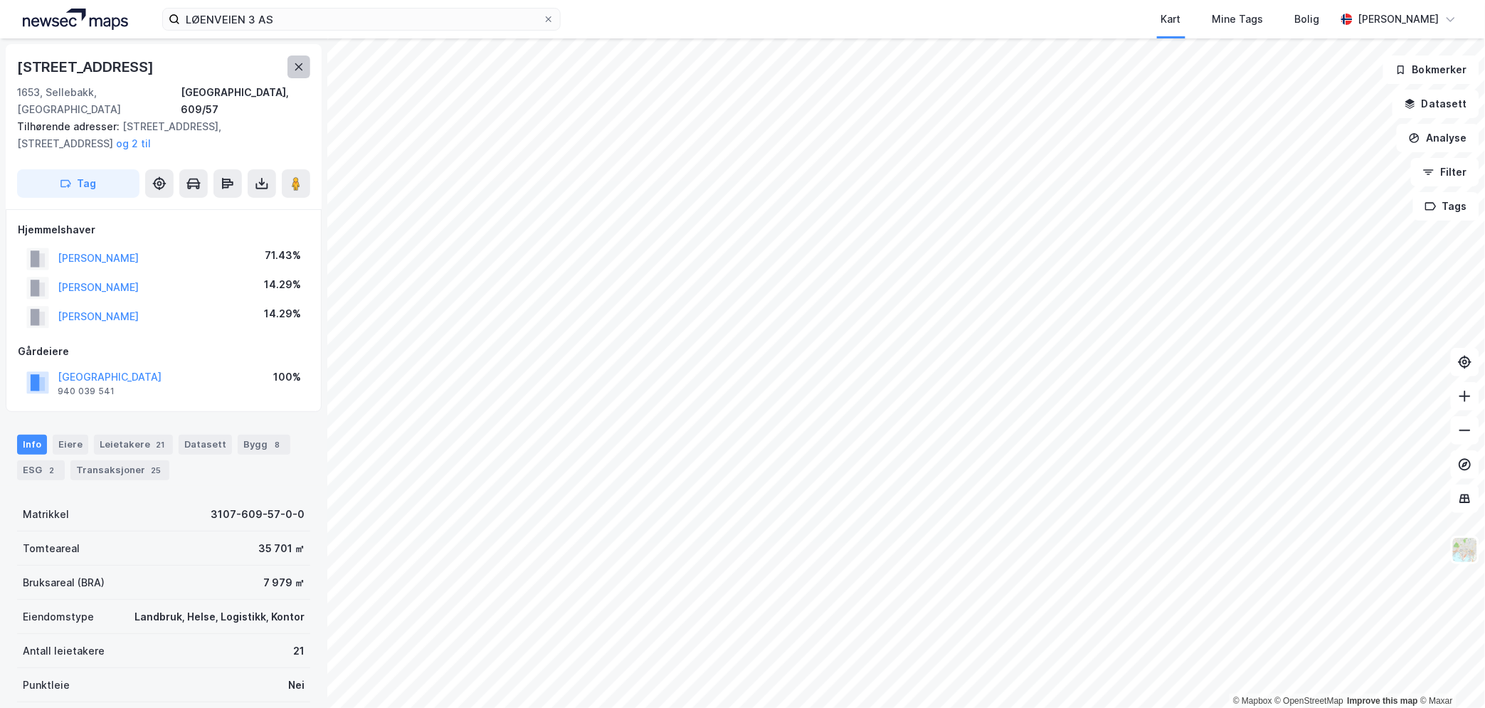
click at [299, 65] on icon at bounding box center [298, 66] width 11 height 11
